Goal: Navigation & Orientation: Find specific page/section

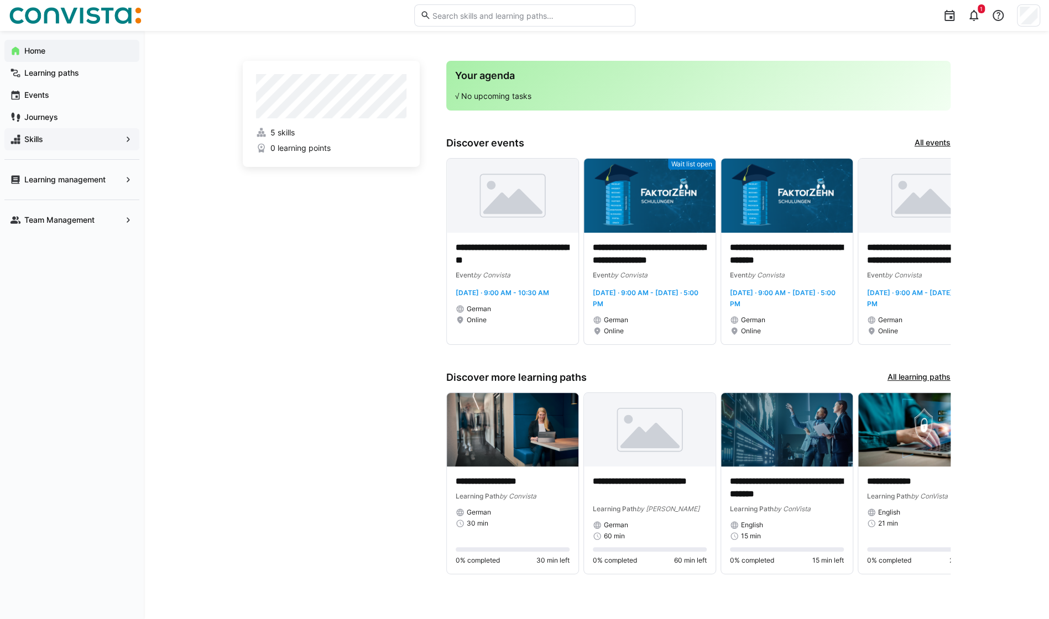
click at [123, 140] on eds-icon at bounding box center [128, 139] width 11 height 11
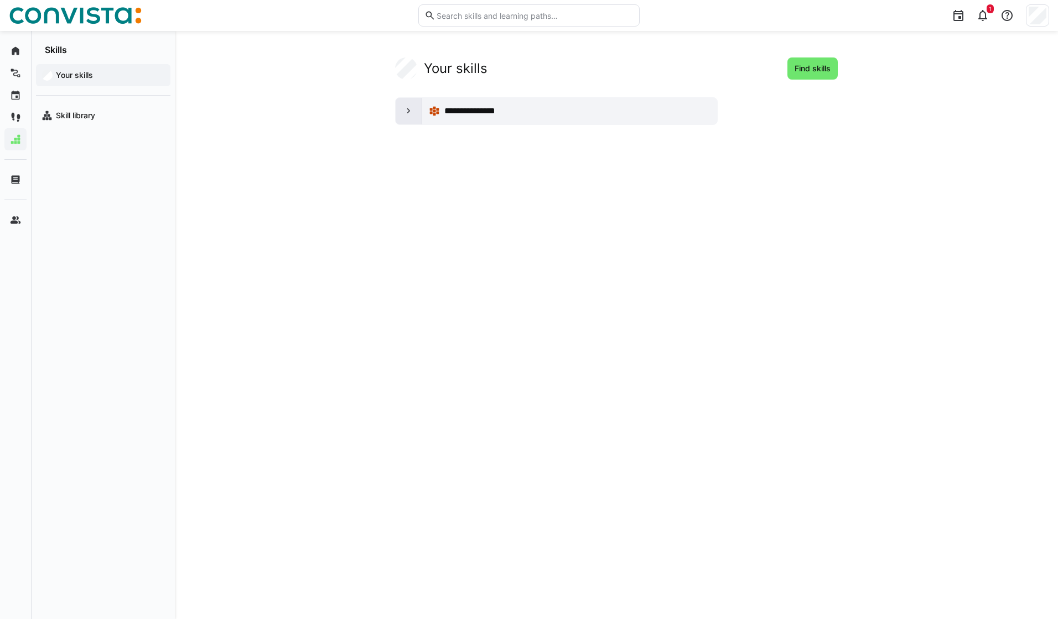
click at [407, 111] on eds-icon at bounding box center [408, 111] width 11 height 11
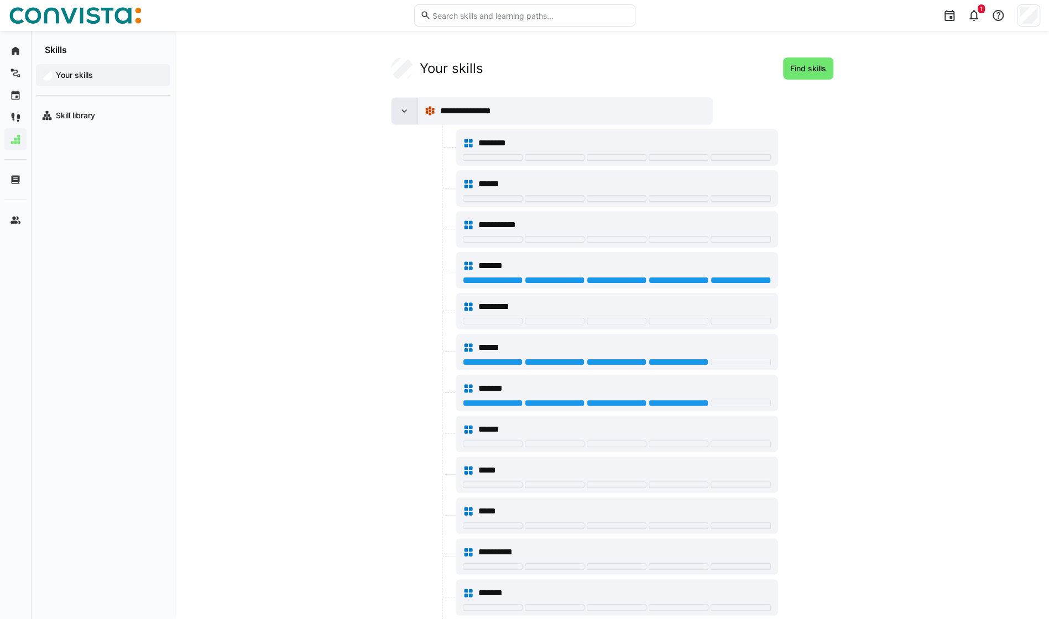
click at [404, 113] on eds-icon at bounding box center [404, 111] width 11 height 11
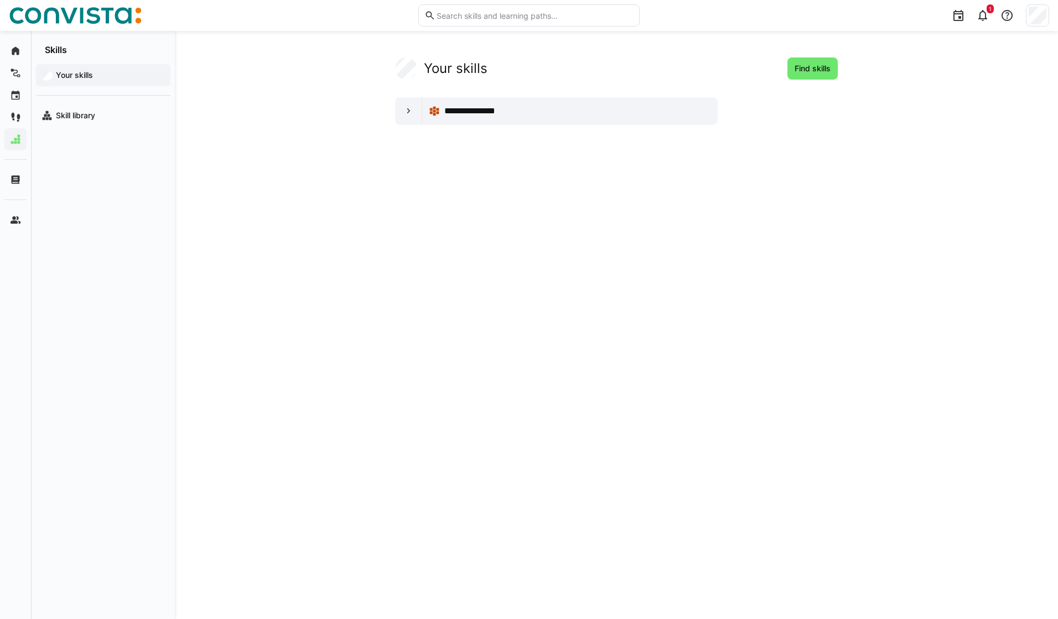
click at [264, 75] on app-your-skills-component "**********" at bounding box center [616, 91] width 708 height 67
click at [21, 48] on div "Home" at bounding box center [71, 51] width 135 height 22
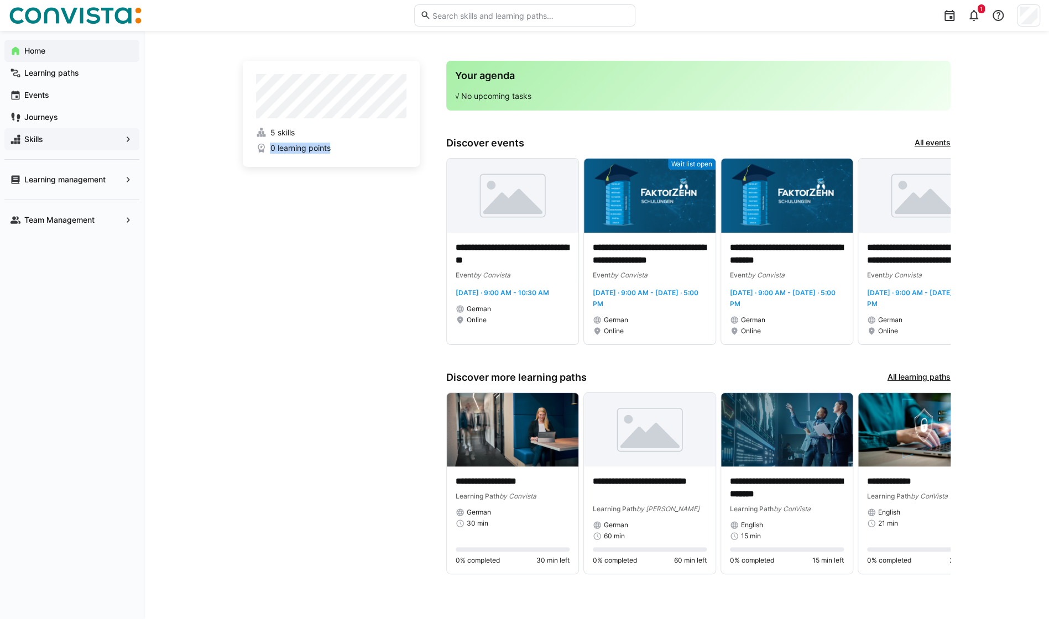
drag, startPoint x: 263, startPoint y: 149, endPoint x: 382, endPoint y: 158, distance: 118.7
click at [382, 158] on app-home-profile "5 skills 0 learning points" at bounding box center [331, 114] width 177 height 106
drag, startPoint x: 382, startPoint y: 158, endPoint x: 331, endPoint y: 150, distance: 50.9
click at [331, 150] on span "0 learning points" at bounding box center [331, 148] width 150 height 11
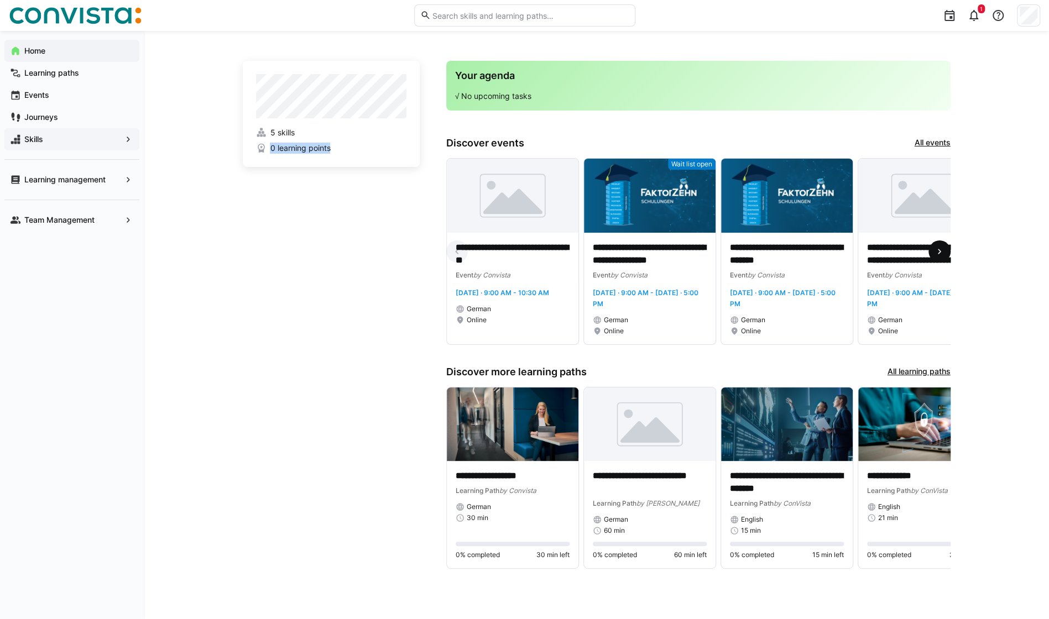
click at [944, 249] on eds-icon at bounding box center [939, 251] width 11 height 11
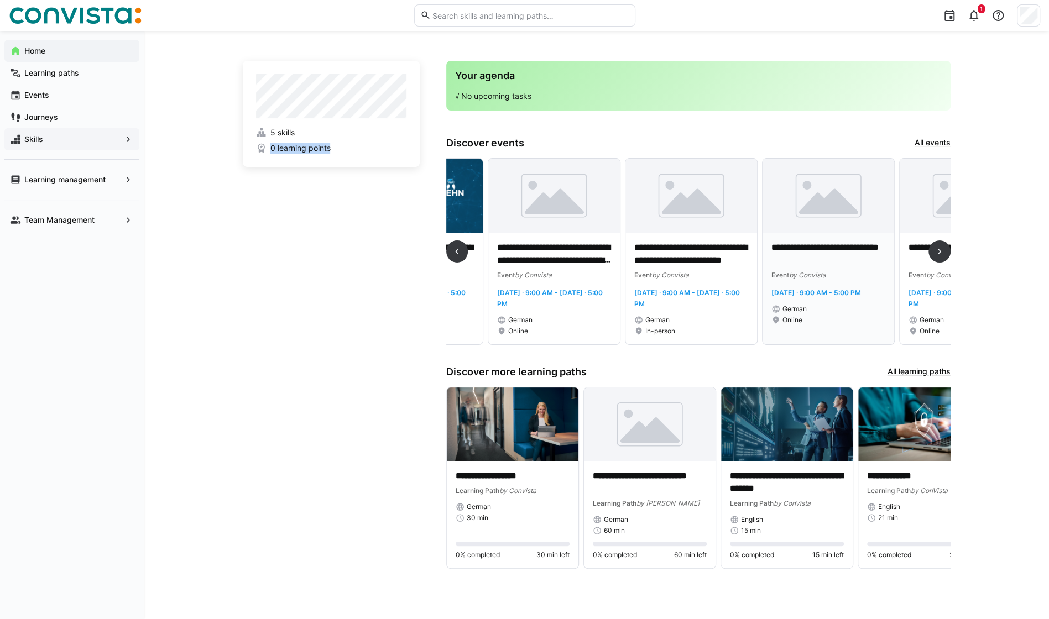
scroll to position [0, 412]
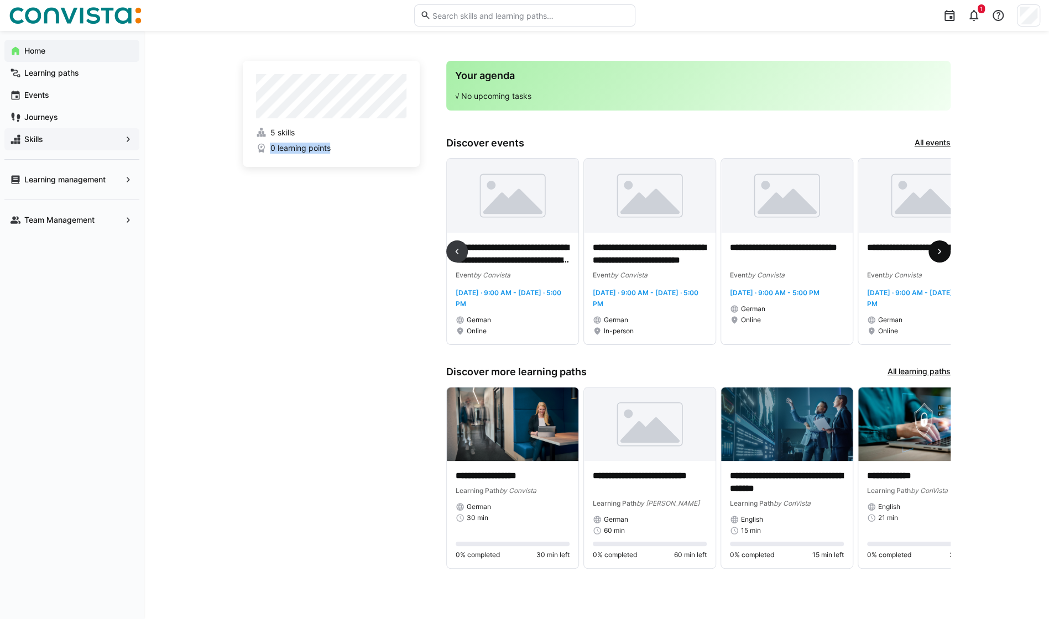
click at [941, 254] on eds-icon at bounding box center [939, 251] width 11 height 11
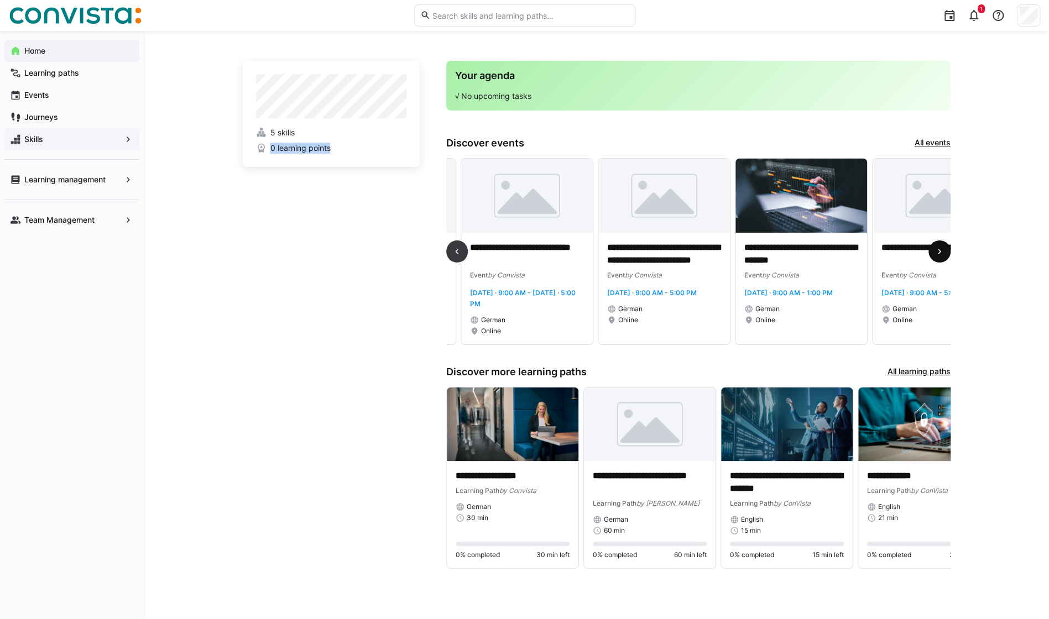
scroll to position [0, 823]
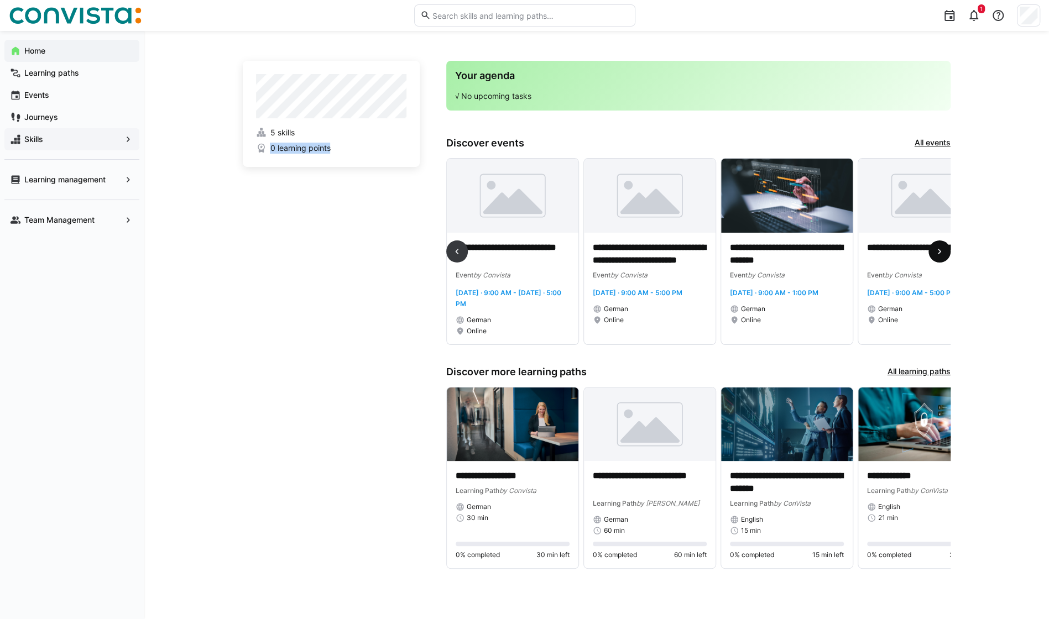
click at [930, 256] on span at bounding box center [940, 252] width 22 height 22
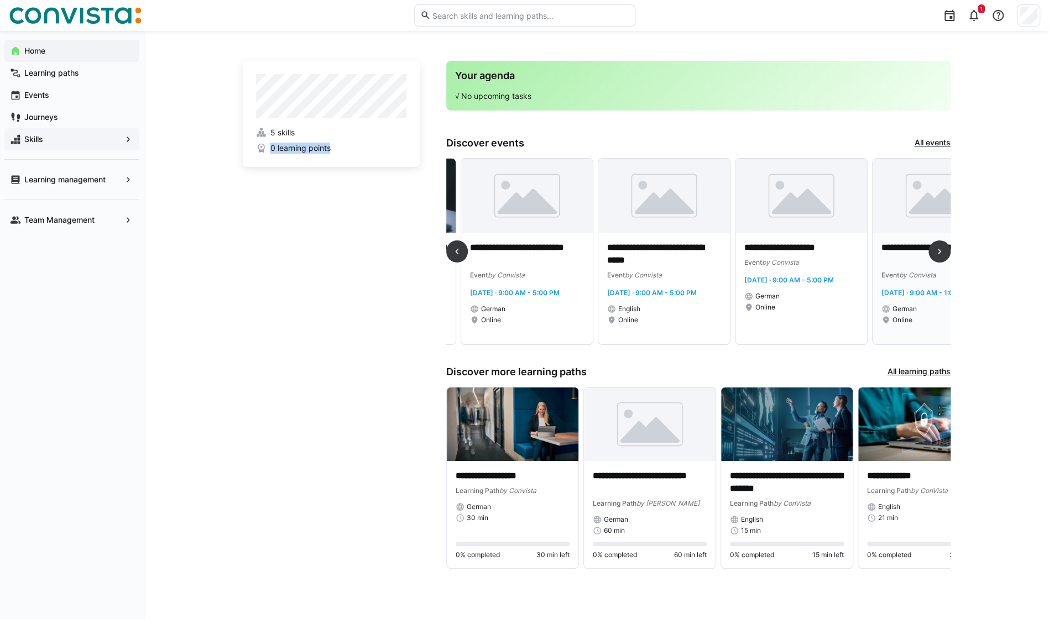
scroll to position [0, 1235]
